Goal: Task Accomplishment & Management: Complete application form

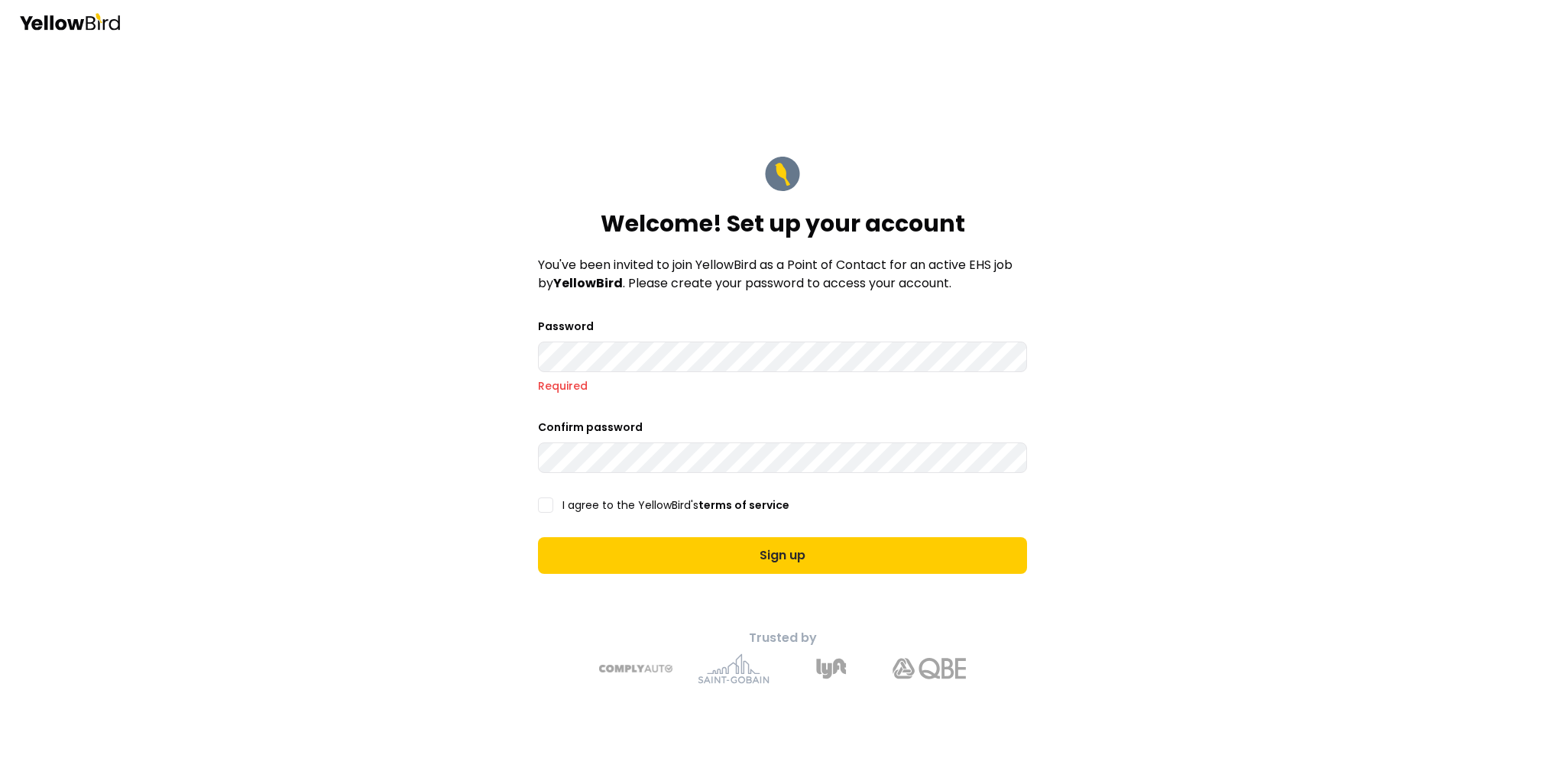
click at [548, 495] on form "Welcome! Set up your account You've been invited to join YellowBird as a Point …" at bounding box center [782, 365] width 513 height 442
click at [543, 506] on button "I agree to the YellowBird's terms of service" at bounding box center [545, 505] width 16 height 16
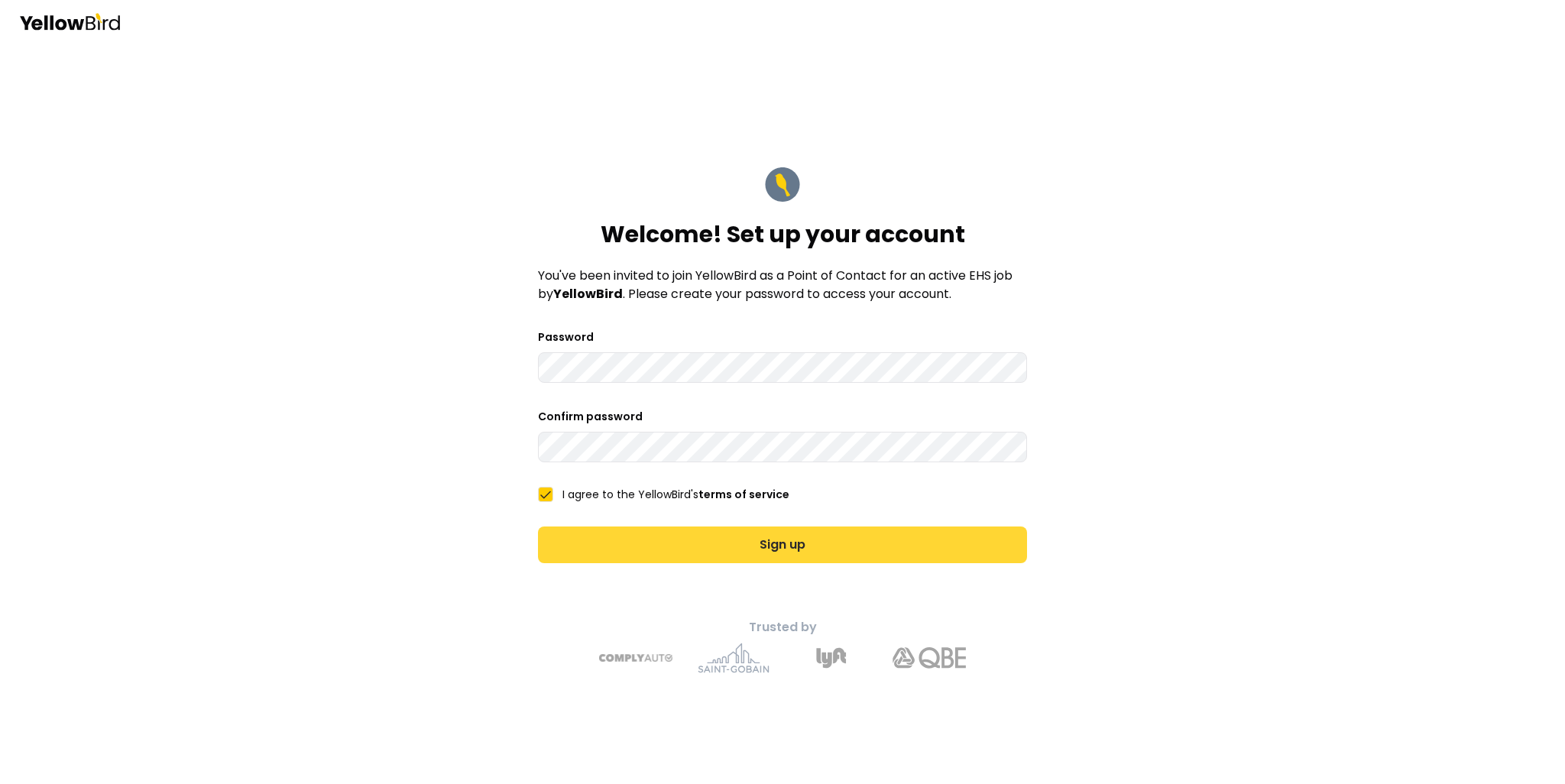
click at [736, 548] on button "Sign up" at bounding box center [782, 544] width 489 height 36
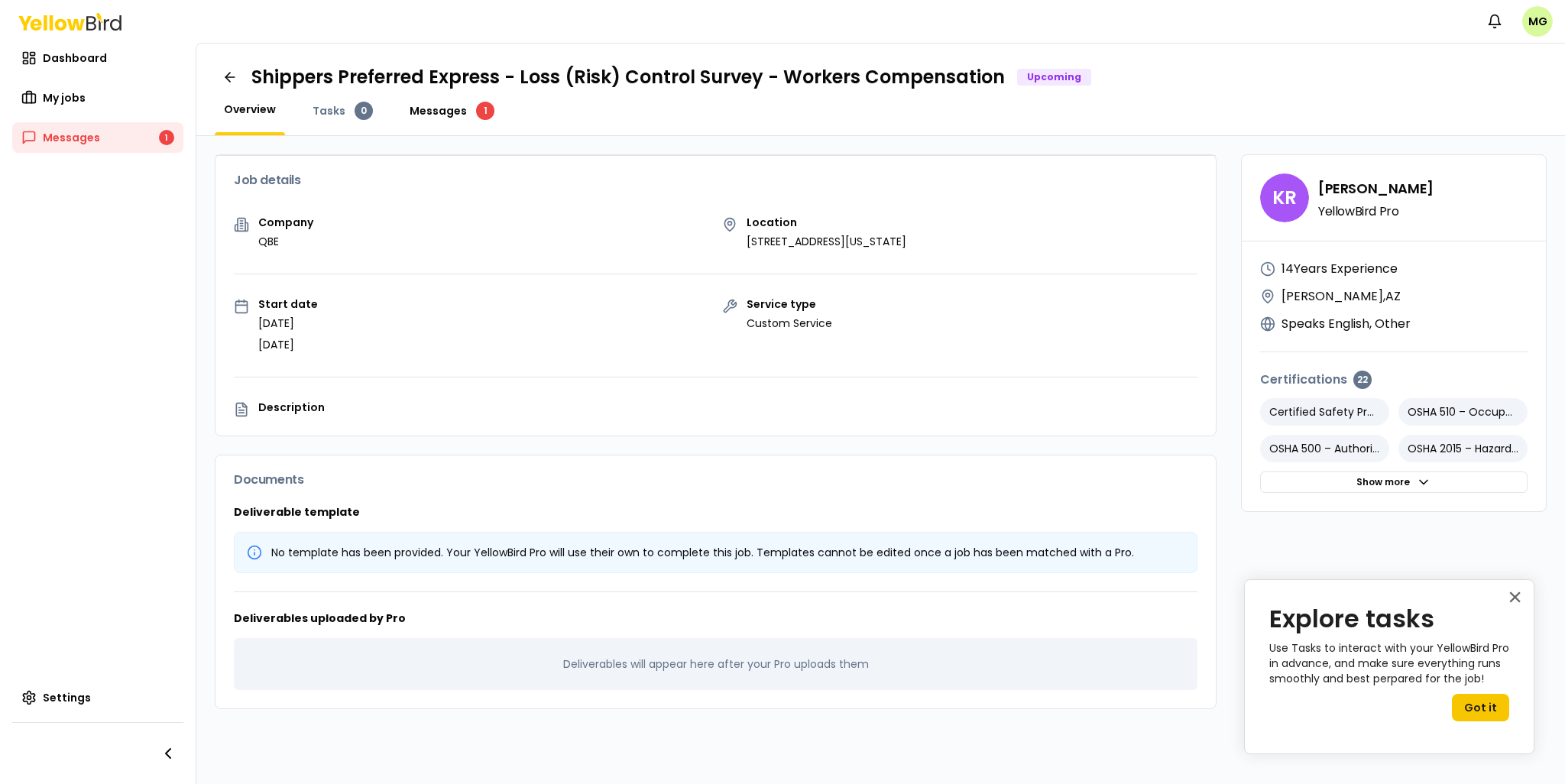
click at [435, 113] on span "Messages" at bounding box center [438, 111] width 58 height 16
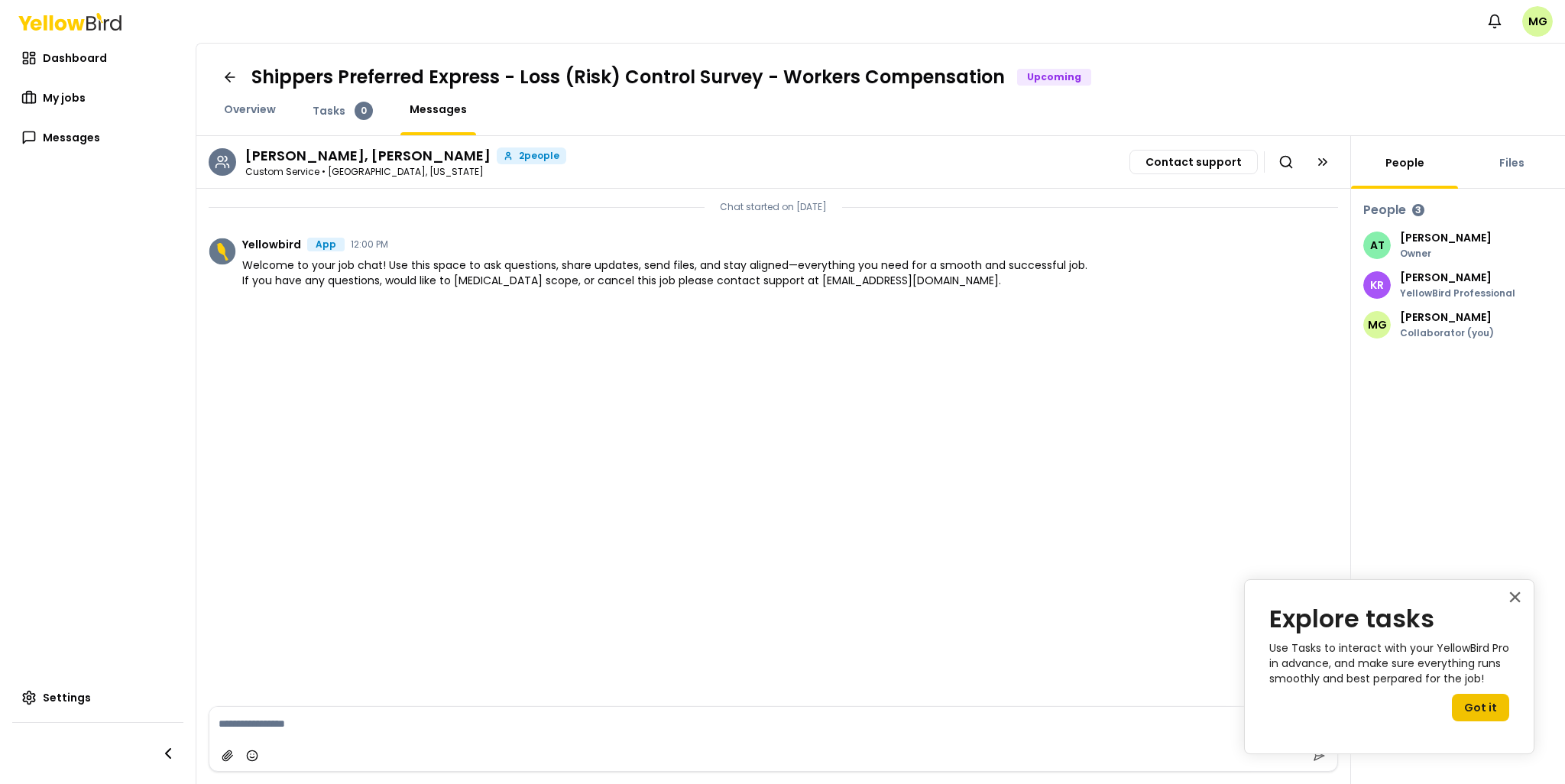
click at [1493, 710] on button "Got it" at bounding box center [1481, 708] width 58 height 27
